Goal: Task Accomplishment & Management: Manage account settings

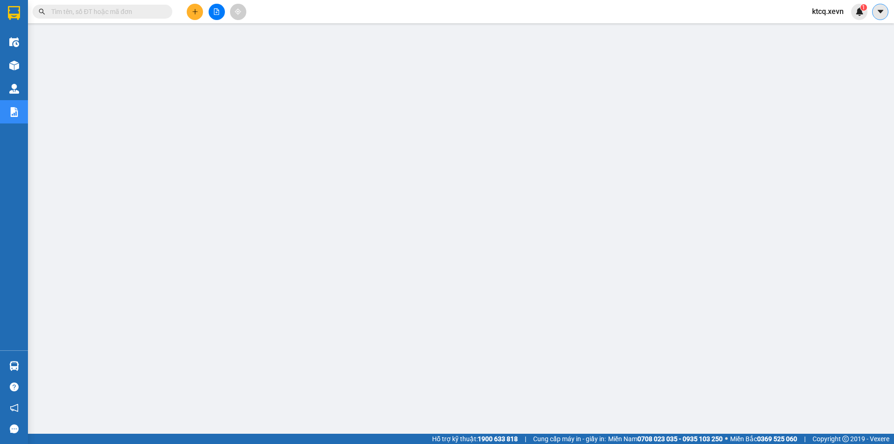
click at [881, 11] on icon "caret-down" at bounding box center [880, 11] width 6 height 3
click at [824, 12] on span "ktcq.xevn" at bounding box center [827, 12] width 47 height 12
click at [823, 32] on span "Đăng xuất" at bounding box center [838, 29] width 39 height 10
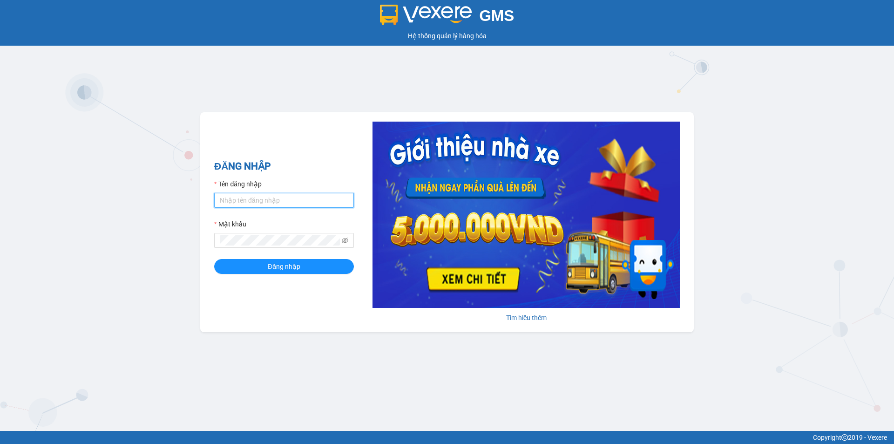
type input "ktcq.xevn"
drag, startPoint x: 270, startPoint y: 198, endPoint x: 194, endPoint y: 201, distance: 76.4
click at [181, 195] on div "GMS Hệ thống [PERSON_NAME] hàng [PERSON_NAME] NHẬP Tên đăng nhập ktcq.xevn Mật …" at bounding box center [447, 215] width 894 height 431
click at [12, 204] on div "GMS Hệ thống [PERSON_NAME] hàng [PERSON_NAME] NHẬP Tên đăng nhập ktcq.xevn Mật …" at bounding box center [447, 215] width 894 height 431
click at [346, 242] on icon "eye-invisible" at bounding box center [345, 240] width 7 height 7
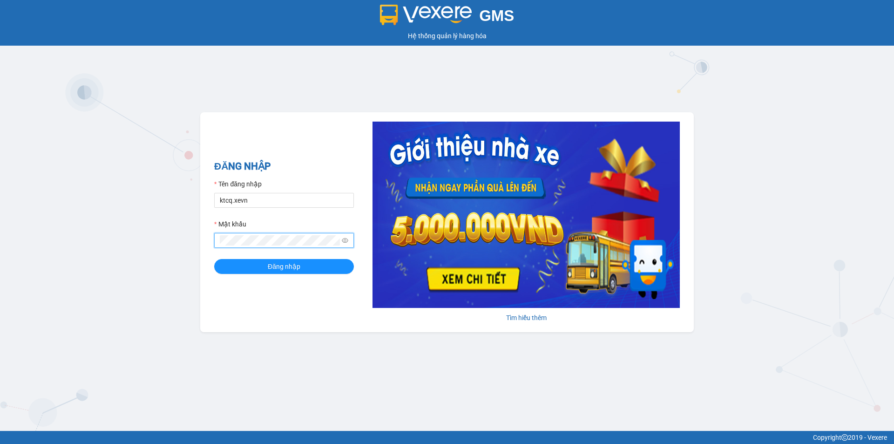
click at [174, 234] on div "GMS Hệ thống [PERSON_NAME] hàng [PERSON_NAME] NHẬP Tên đăng nhập ktcq.xevn Mật …" at bounding box center [447, 215] width 894 height 431
drag, startPoint x: 777, startPoint y: 146, endPoint x: 733, endPoint y: 148, distance: 44.3
click at [777, 146] on div "GMS Hệ thống [PERSON_NAME] hàng [PERSON_NAME] NHẬP Tên đăng nhập ktcq.xevn Mật …" at bounding box center [447, 215] width 894 height 431
drag, startPoint x: 306, startPoint y: 255, endPoint x: 305, endPoint y: 264, distance: 9.3
click at [306, 255] on form "Tên đăng nhập ktcq.xevn Mật khẩu Đăng nhập" at bounding box center [284, 226] width 140 height 95
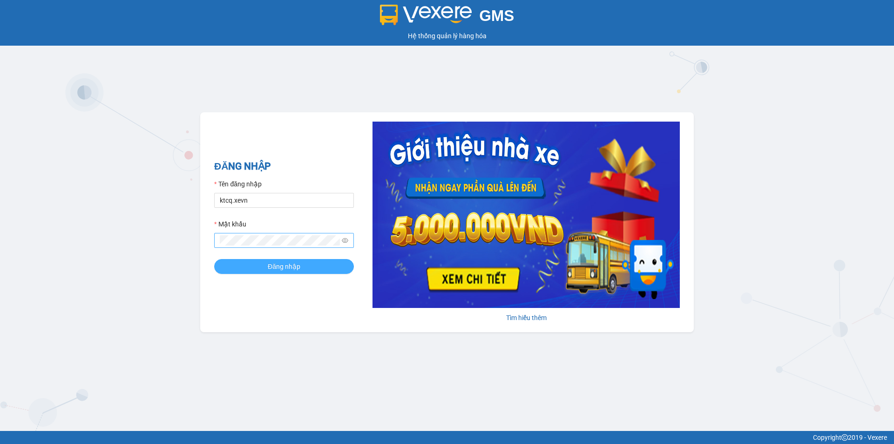
click at [305, 264] on button "Đăng nhập" at bounding box center [284, 266] width 140 height 15
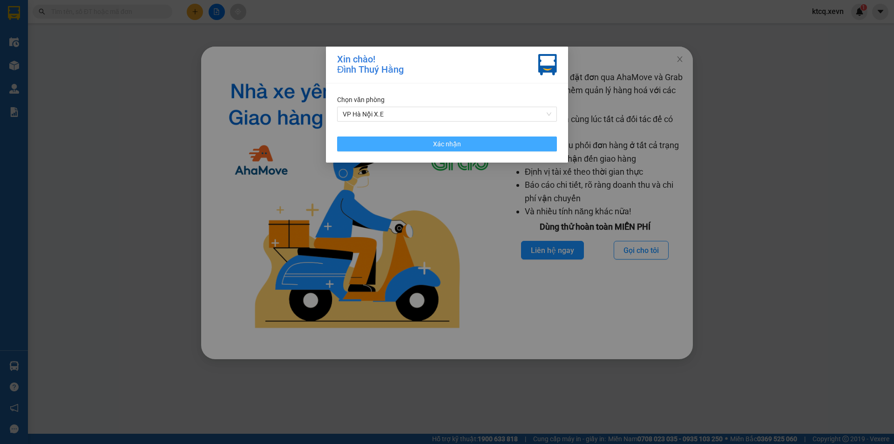
click at [469, 145] on button "Xác nhận" at bounding box center [447, 143] width 220 height 15
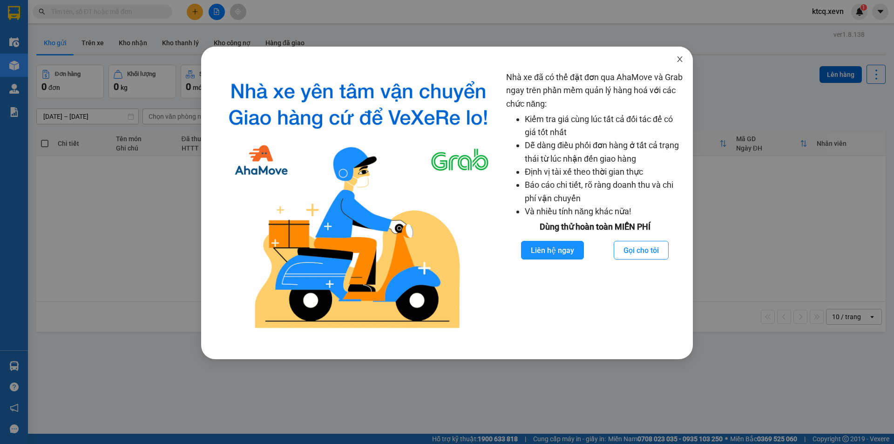
click at [681, 58] on icon "close" at bounding box center [679, 58] width 7 height 7
